Goal: Task Accomplishment & Management: Use online tool/utility

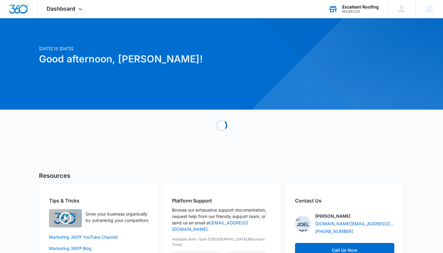
click at [355, 9] on div "M188105" at bounding box center [360, 11] width 37 height 4
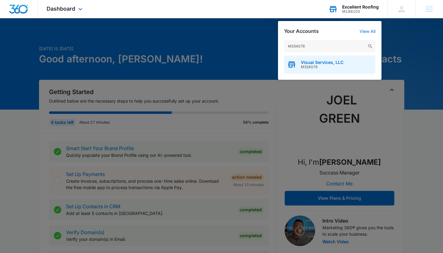
type input "M334076"
click at [323, 61] on span "Visual Services, LLC" at bounding box center [322, 62] width 43 height 5
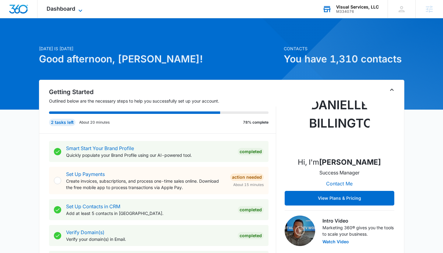
click at [71, 8] on span "Dashboard" at bounding box center [61, 8] width 29 height 6
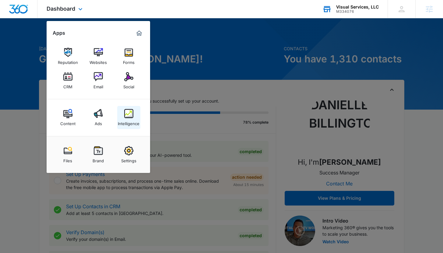
click at [125, 118] on div "Intelligence" at bounding box center [129, 122] width 22 height 8
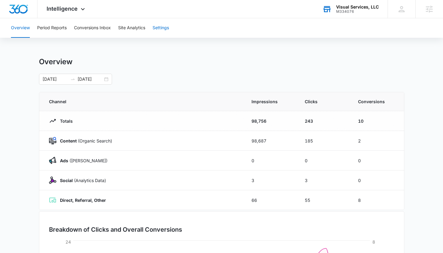
click at [156, 25] on button "Settings" at bounding box center [161, 27] width 16 height 19
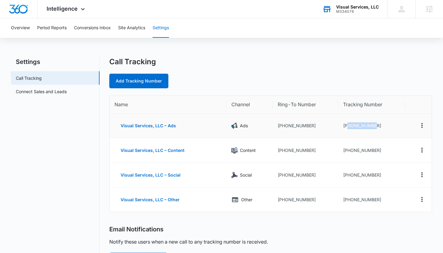
drag, startPoint x: 348, startPoint y: 125, endPoint x: 381, endPoint y: 127, distance: 33.5
click at [381, 127] on td "[PHONE_NUMBER]" at bounding box center [371, 126] width 67 height 25
copy td "2486222093"
